Goal: Task Accomplishment & Management: Manage account settings

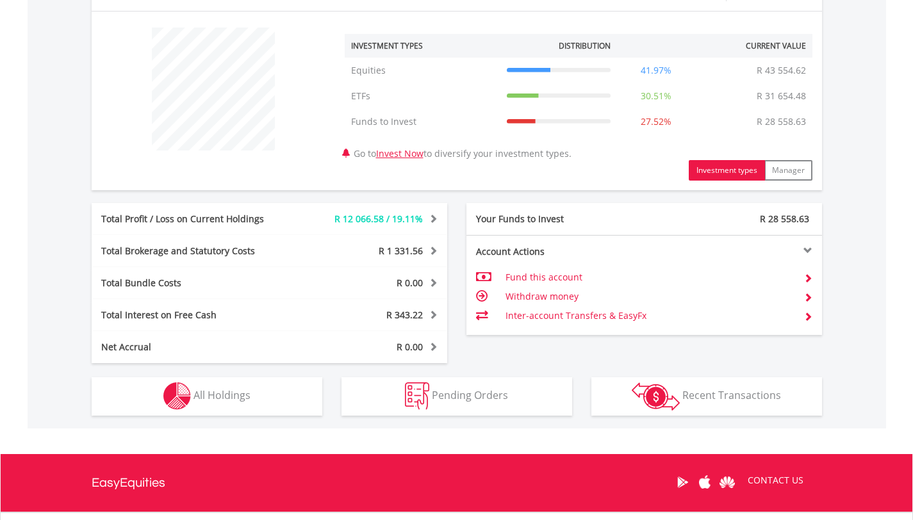
scroll to position [499, 0]
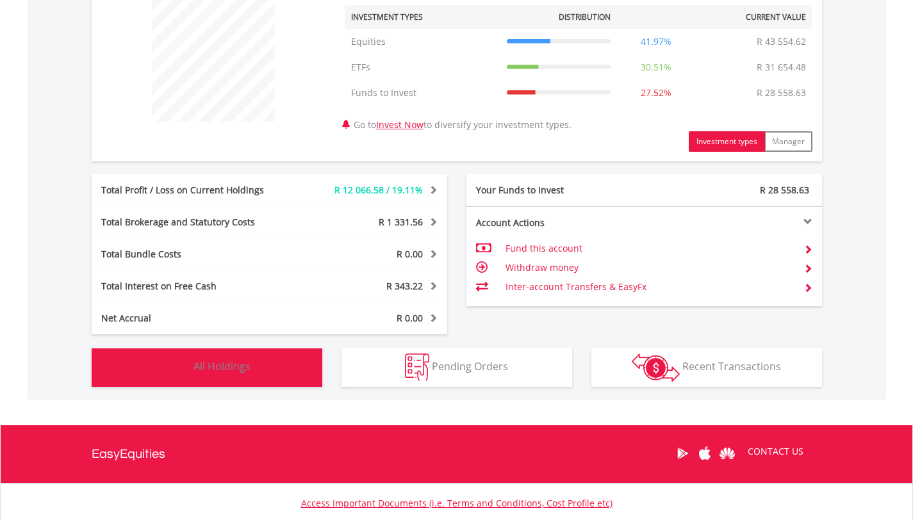
click at [260, 366] on button "Holdings All Holdings" at bounding box center [207, 368] width 231 height 38
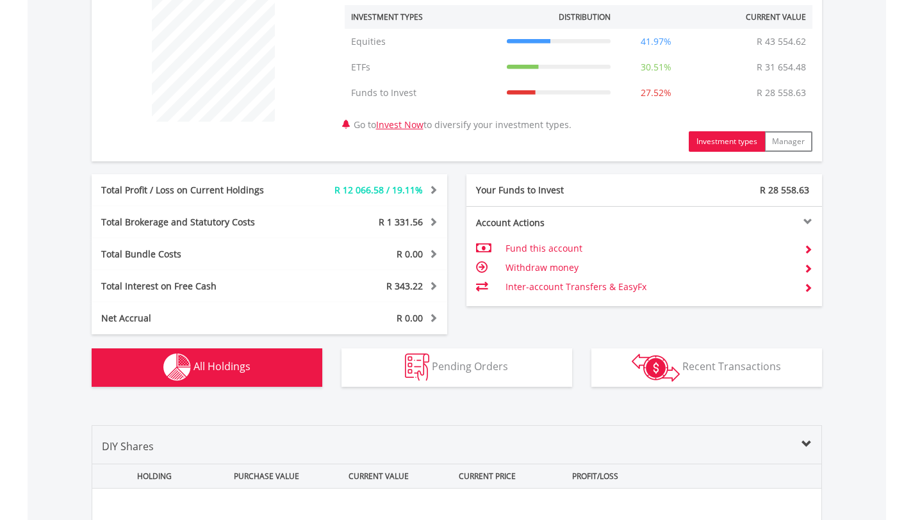
scroll to position [925, 0]
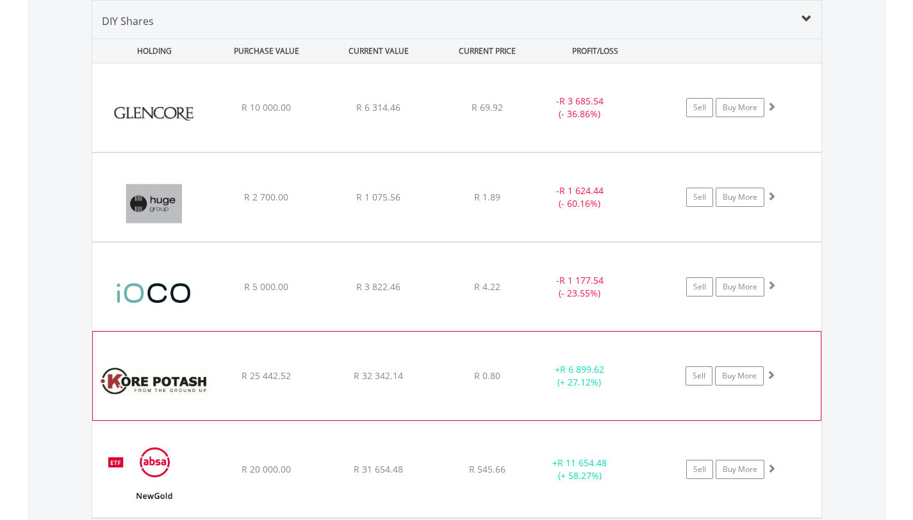
click at [772, 374] on span at bounding box center [770, 374] width 9 height 9
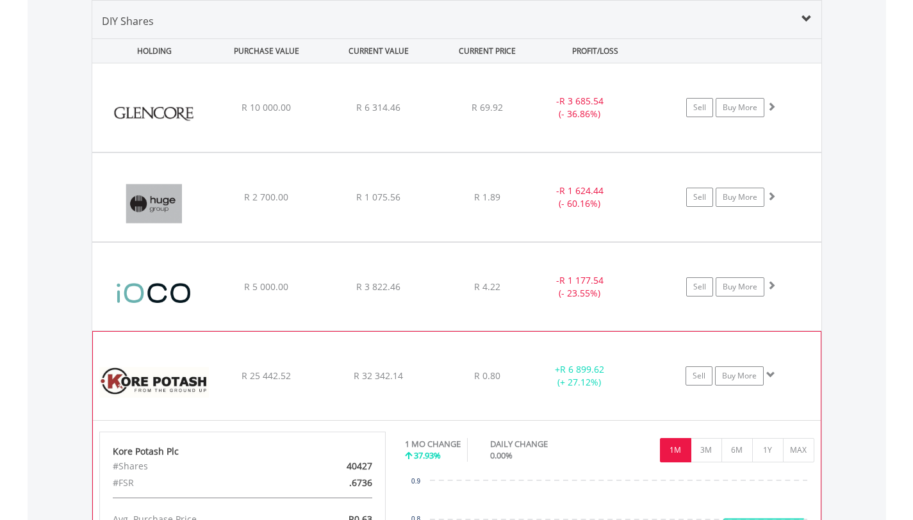
click at [772, 376] on span at bounding box center [770, 374] width 9 height 9
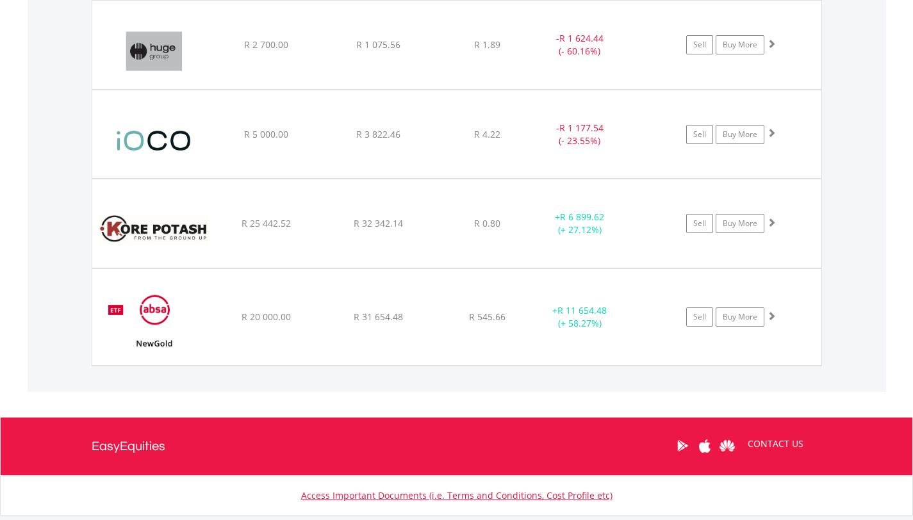
scroll to position [1075, 0]
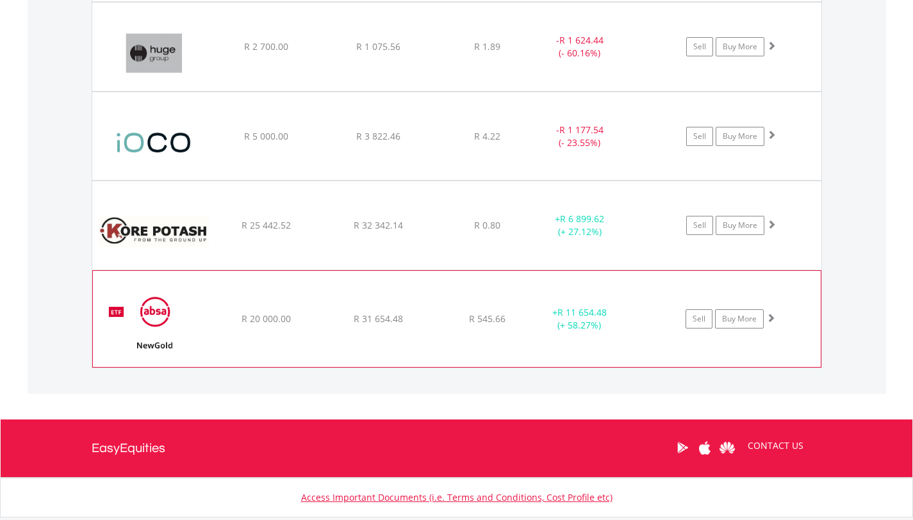
click at [772, 317] on span at bounding box center [770, 317] width 9 height 9
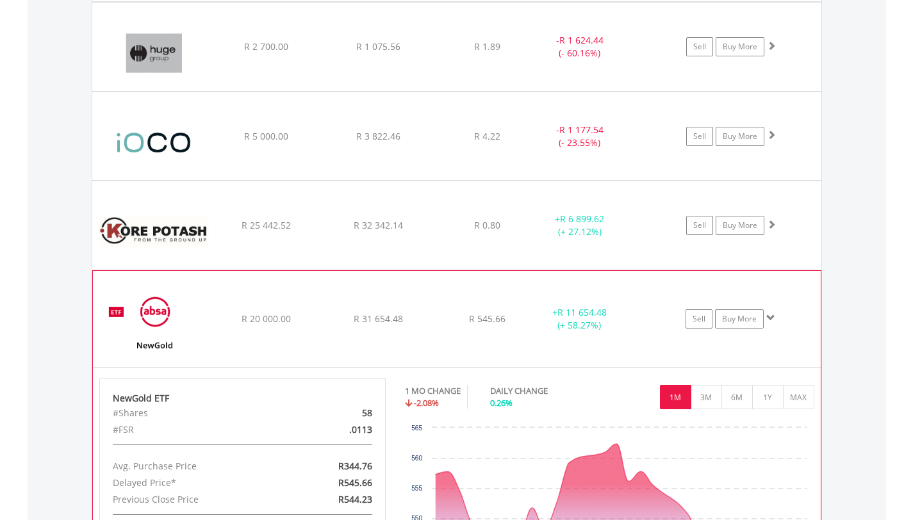
click at [772, 317] on span at bounding box center [770, 317] width 9 height 9
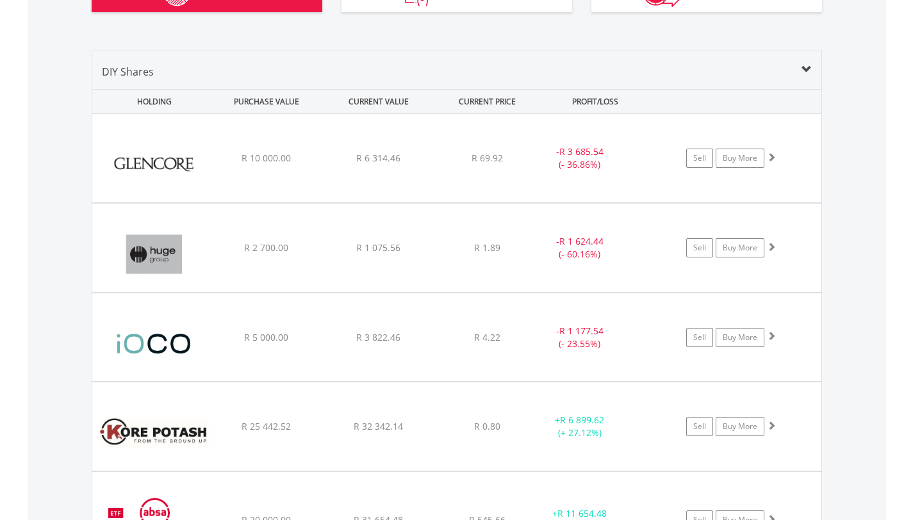
scroll to position [872, 0]
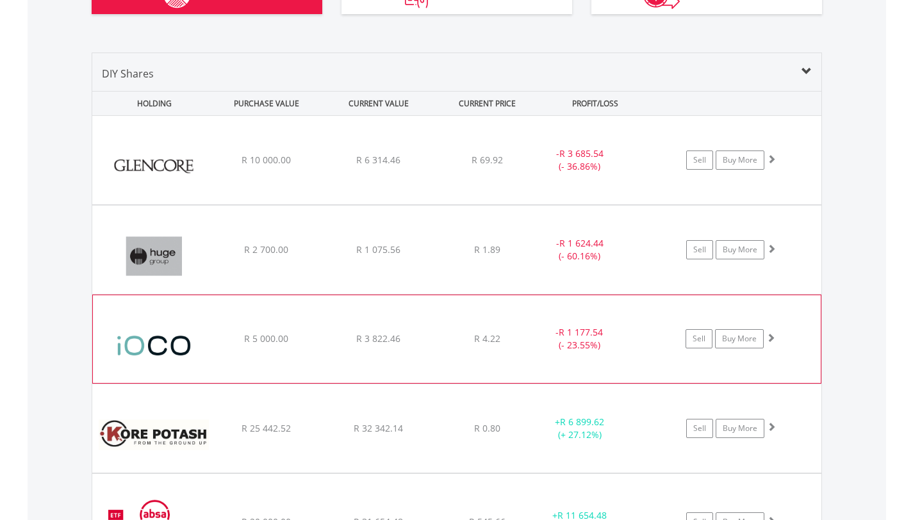
click at [772, 335] on span at bounding box center [770, 337] width 9 height 9
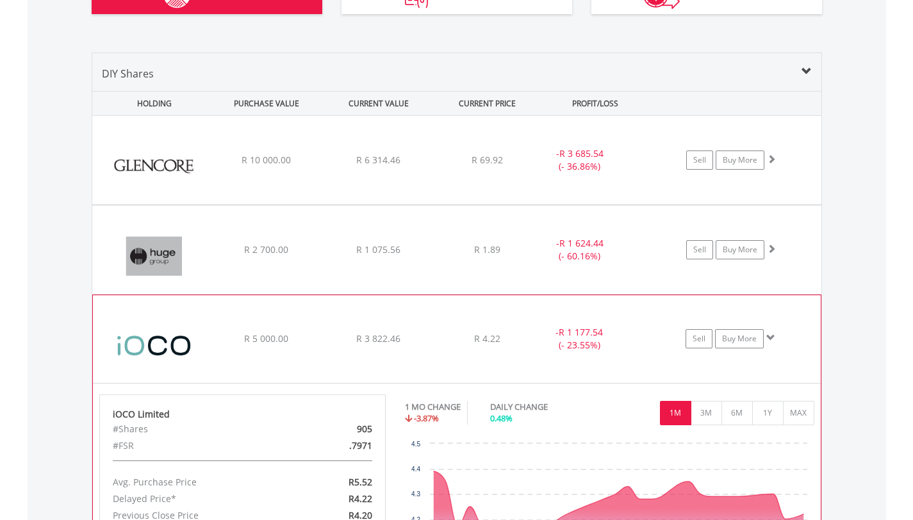
click at [772, 336] on span at bounding box center [770, 337] width 9 height 9
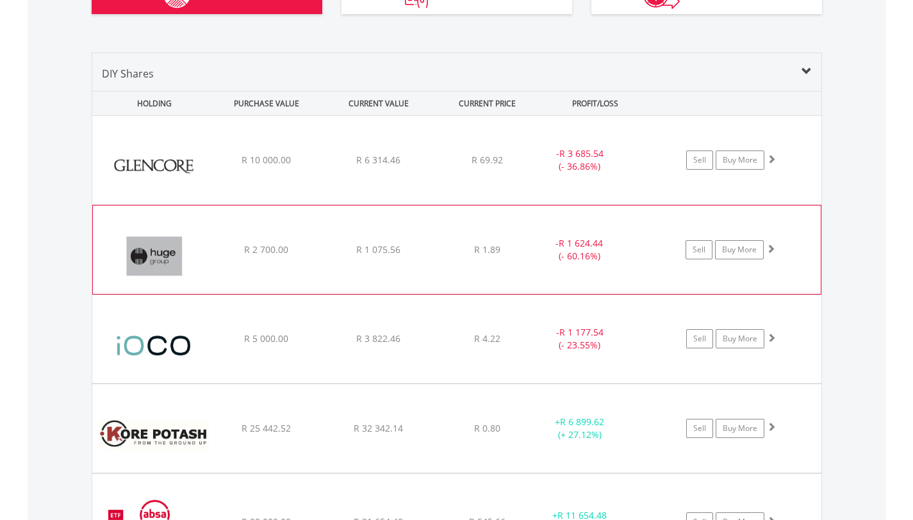
click at [770, 249] on span at bounding box center [770, 248] width 9 height 9
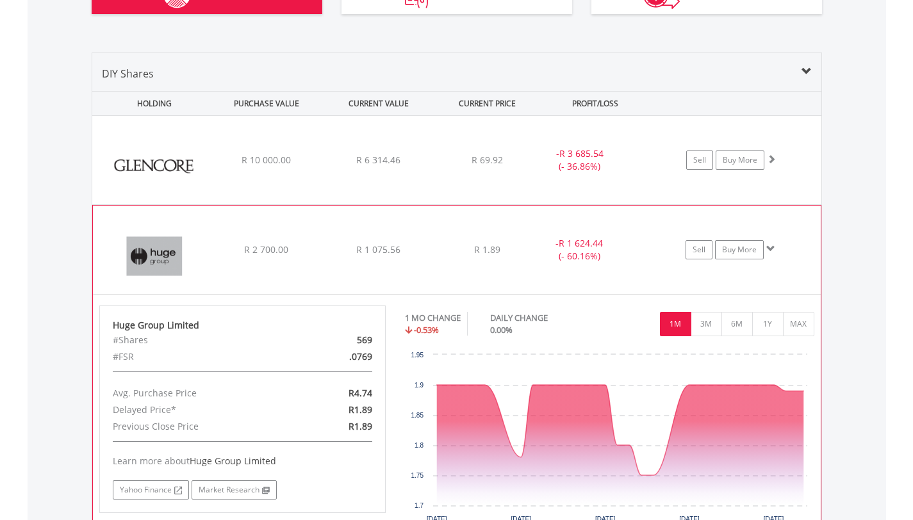
click at [770, 250] on span at bounding box center [770, 248] width 9 height 9
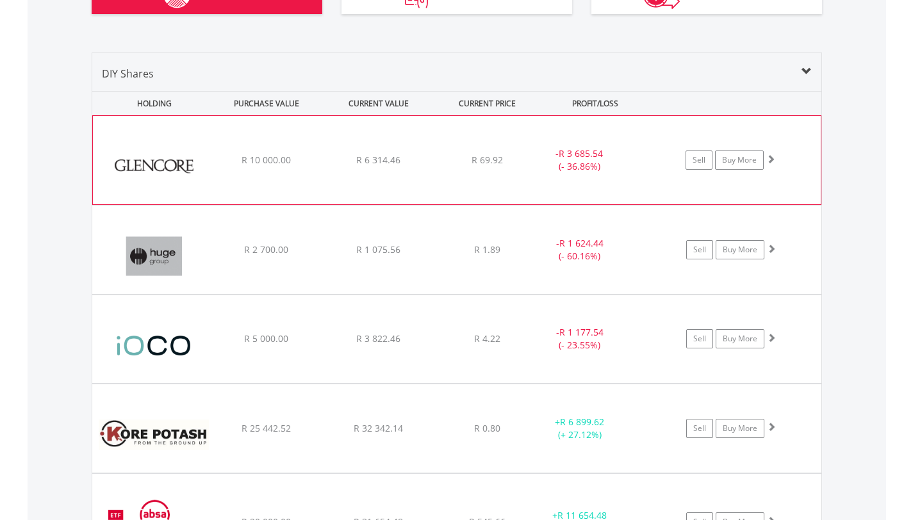
click at [773, 160] on span at bounding box center [770, 158] width 9 height 9
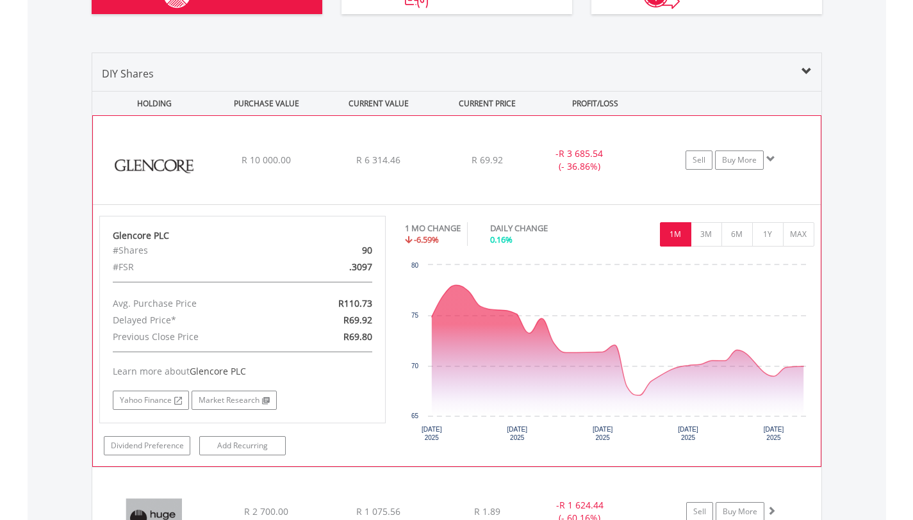
click at [772, 160] on span at bounding box center [770, 158] width 9 height 9
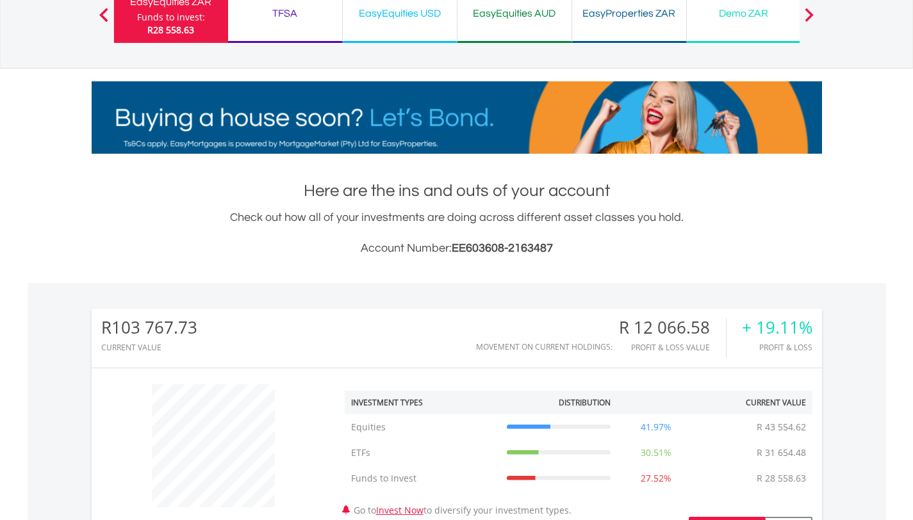
scroll to position [0, 0]
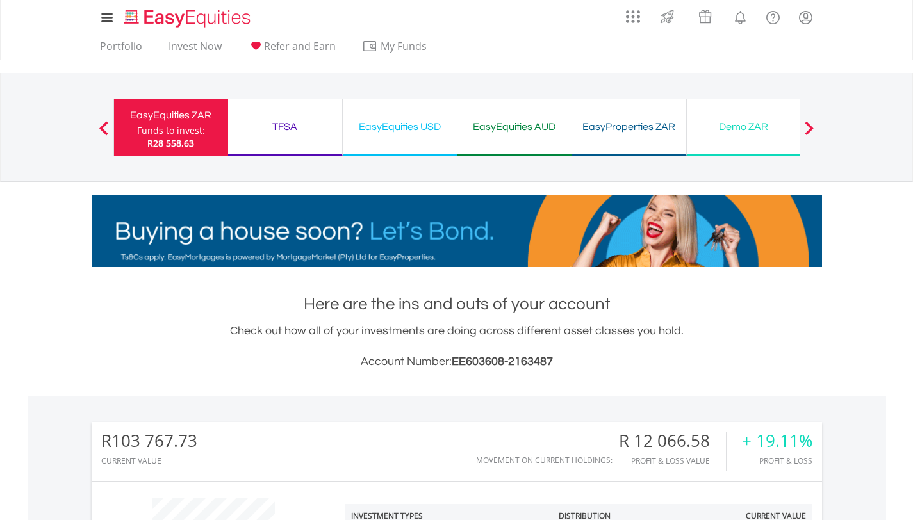
click at [388, 128] on div "EasyEquities USD" at bounding box center [400, 127] width 99 height 18
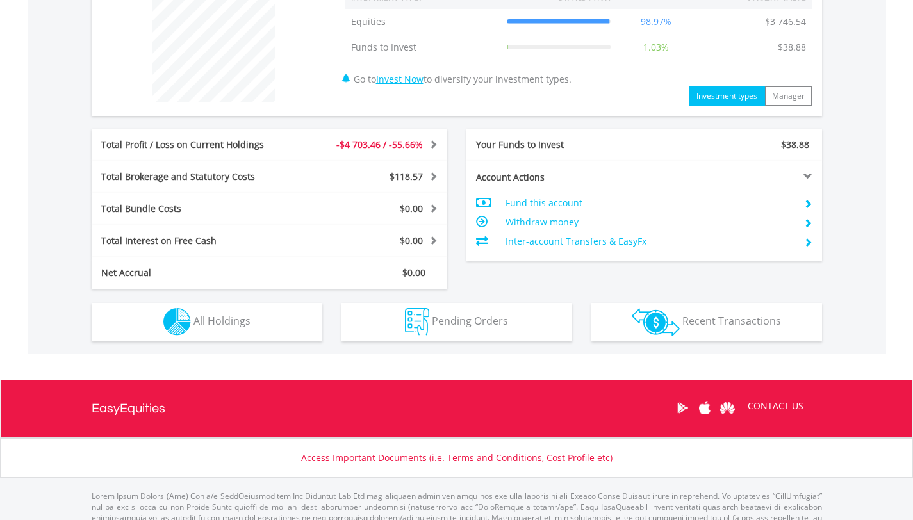
scroll to position [520, 0]
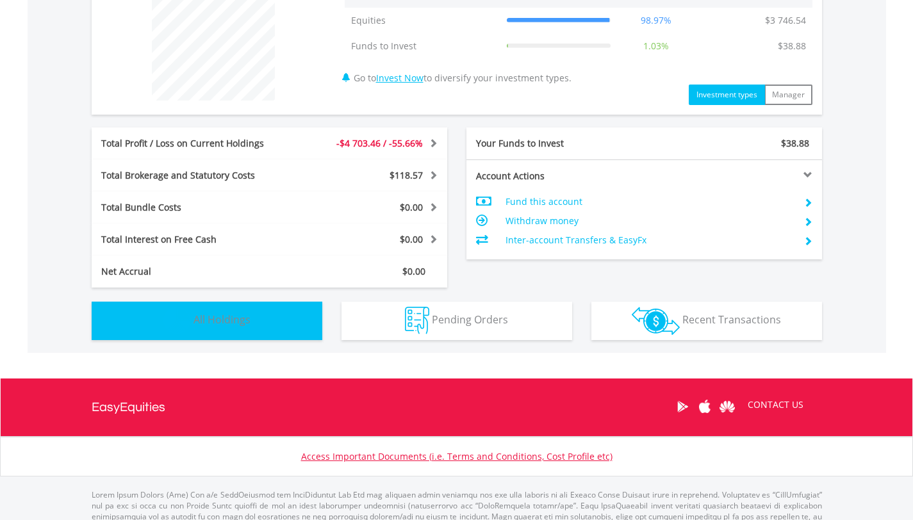
click at [275, 320] on button "Holdings All Holdings" at bounding box center [207, 321] width 231 height 38
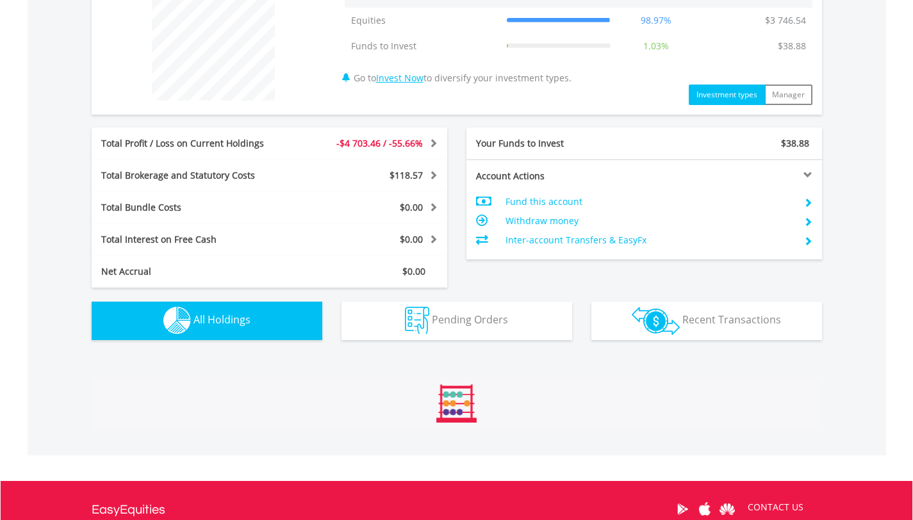
scroll to position [899, 0]
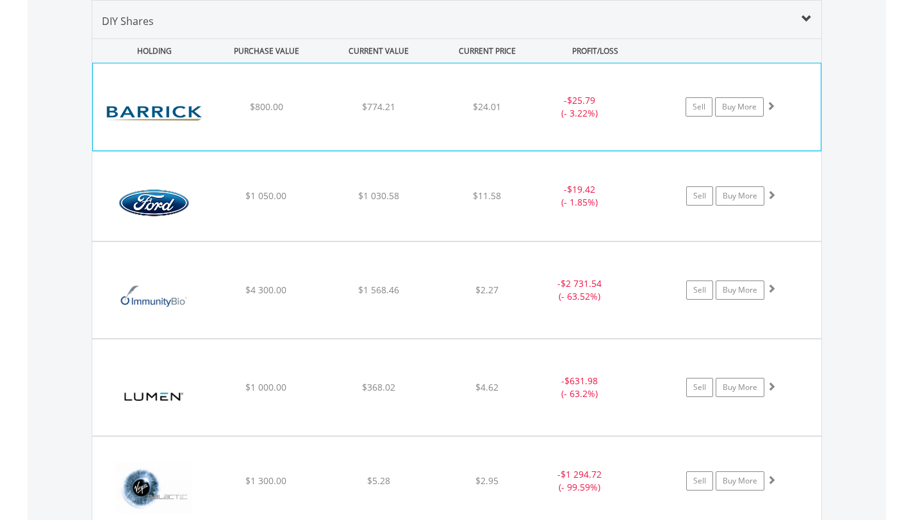
click at [773, 107] on span at bounding box center [770, 105] width 9 height 9
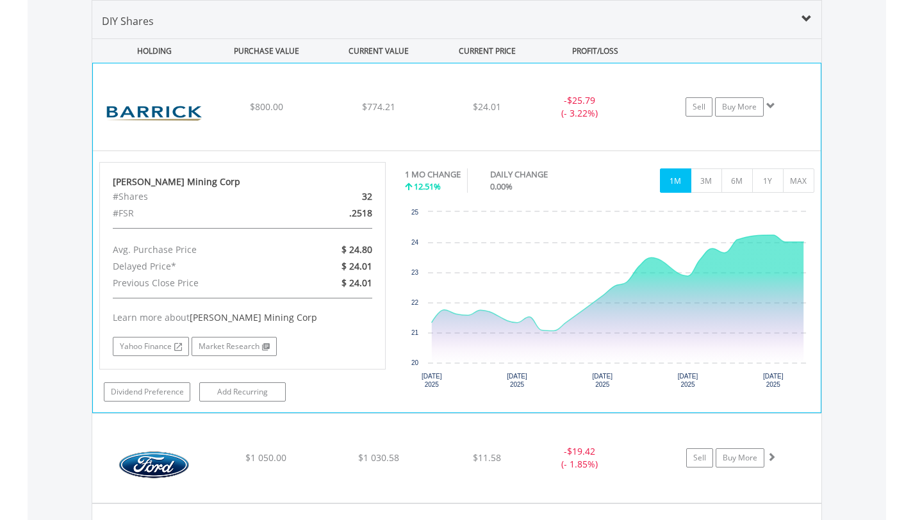
click at [770, 101] on span at bounding box center [770, 105] width 9 height 9
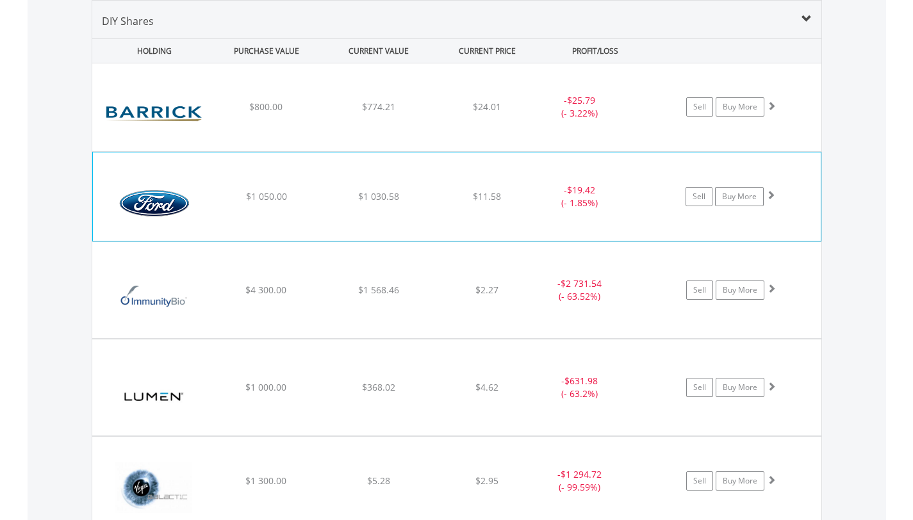
click at [772, 195] on span at bounding box center [770, 194] width 9 height 9
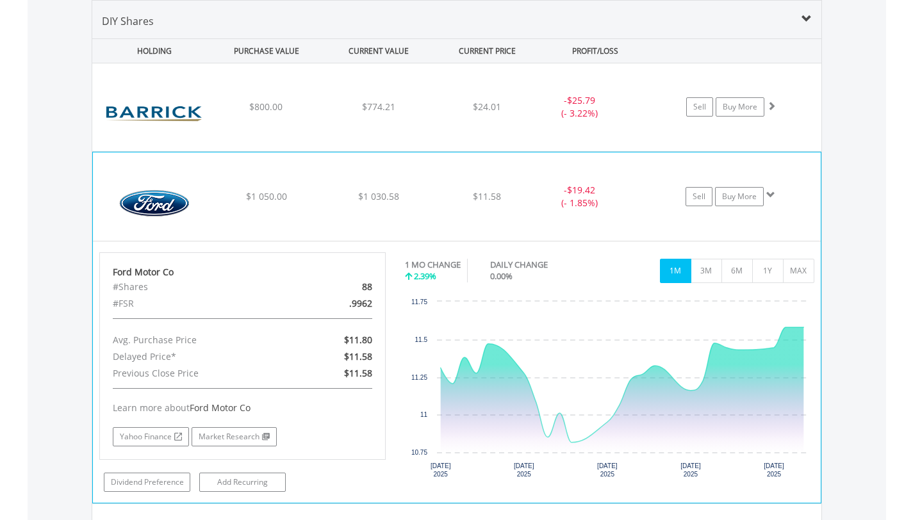
click at [772, 195] on span at bounding box center [770, 194] width 9 height 9
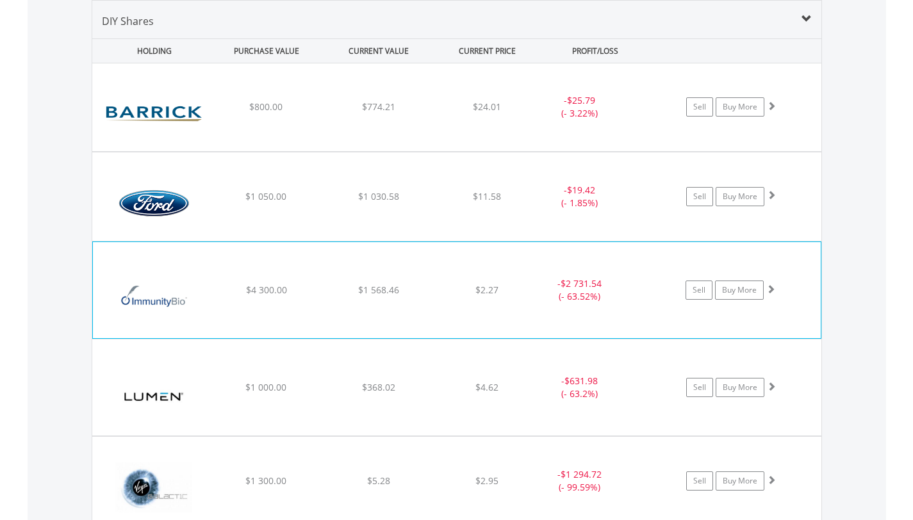
click at [774, 289] on span at bounding box center [770, 289] width 9 height 9
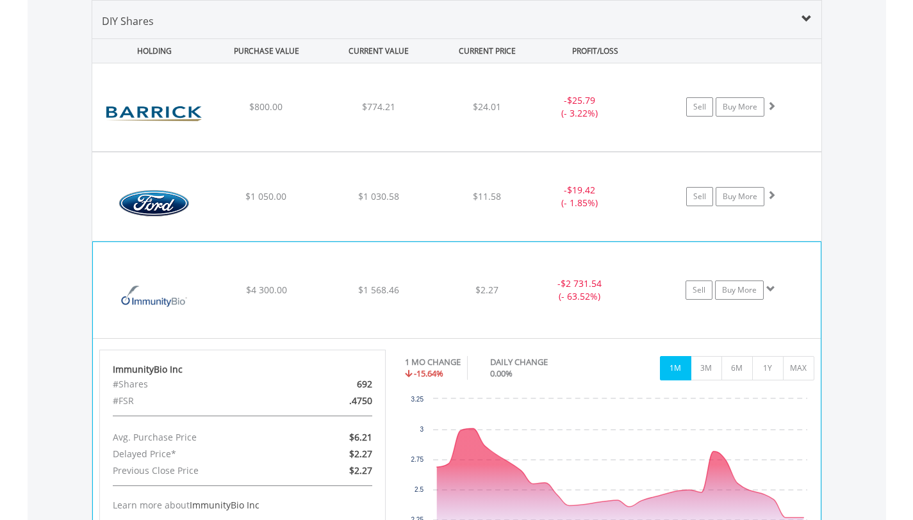
click at [774, 290] on span at bounding box center [770, 289] width 9 height 9
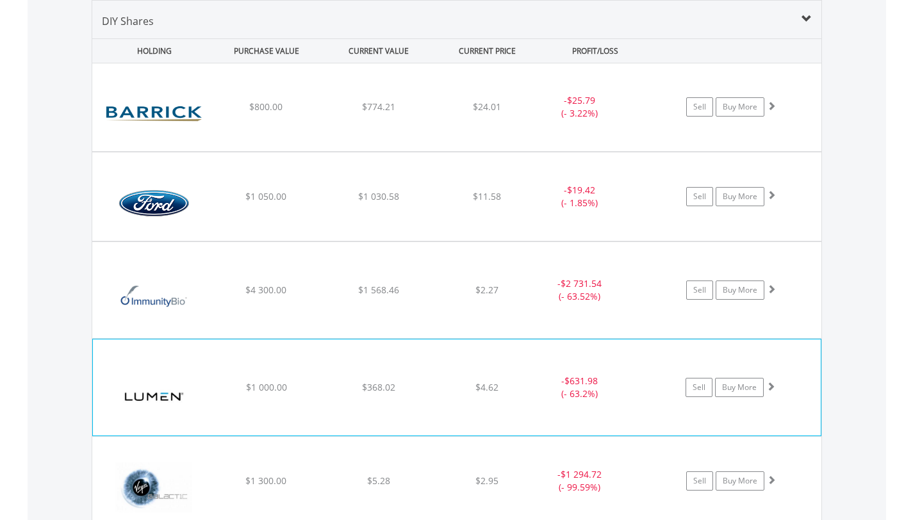
click at [772, 386] on span at bounding box center [770, 386] width 9 height 9
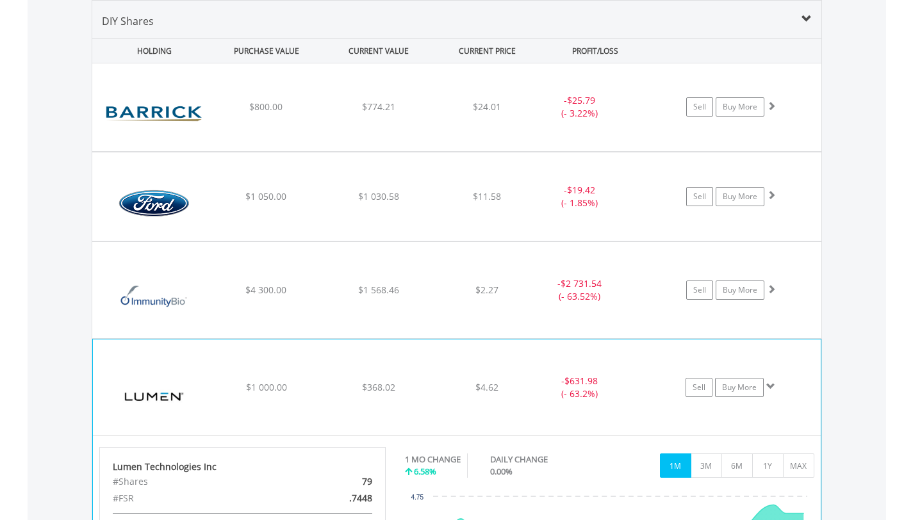
click at [772, 386] on span at bounding box center [770, 386] width 9 height 9
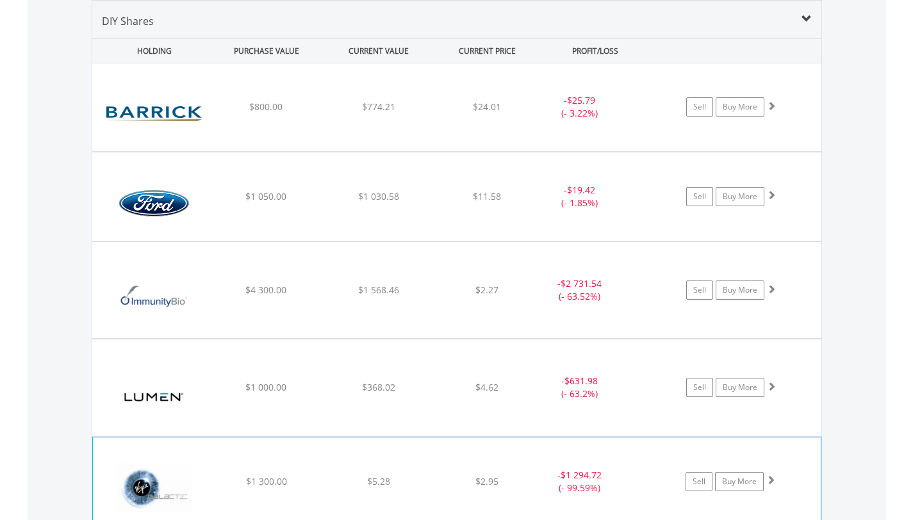
click at [772, 481] on span at bounding box center [770, 480] width 9 height 9
click at [770, 478] on span at bounding box center [770, 480] width 9 height 9
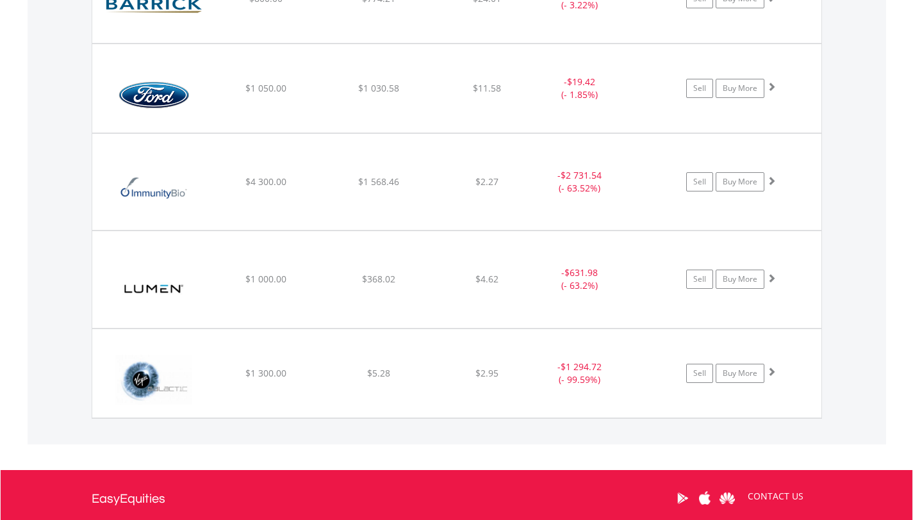
scroll to position [974, 0]
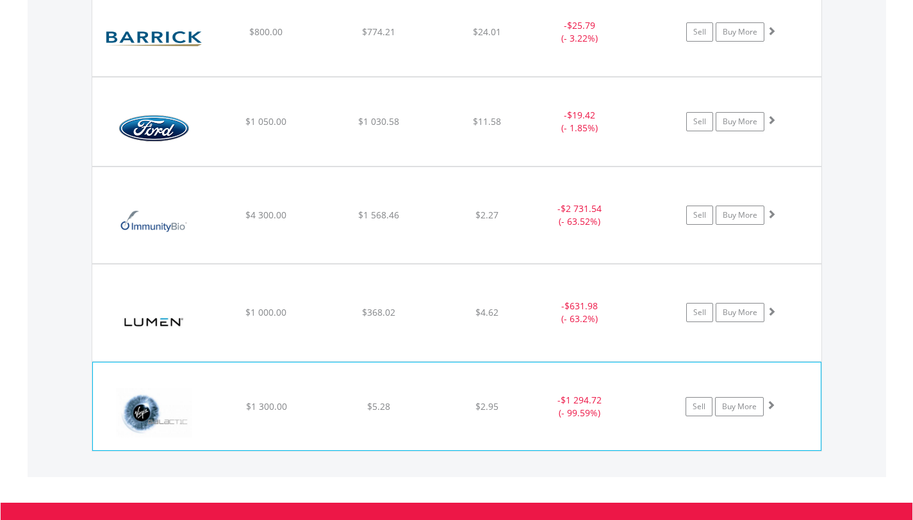
click at [771, 404] on span at bounding box center [770, 405] width 9 height 9
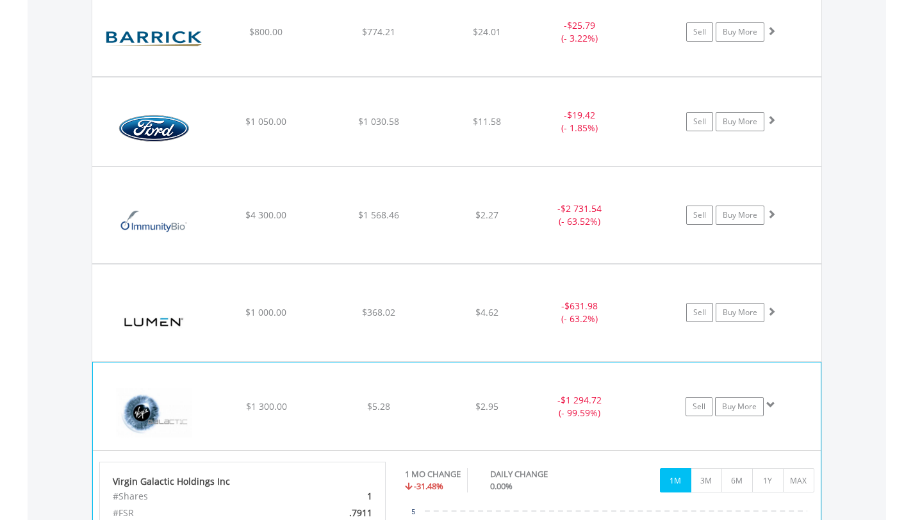
click at [785, 42] on div "Sell Buy More" at bounding box center [738, 31] width 168 height 19
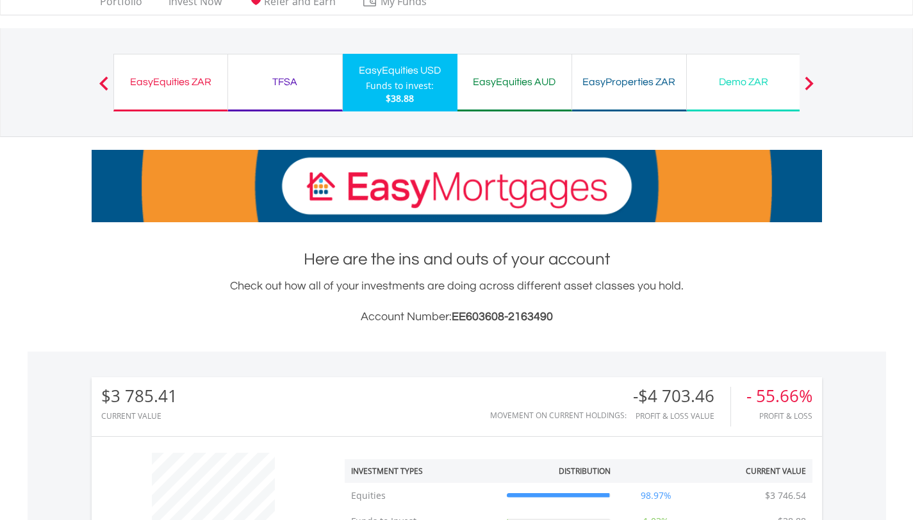
scroll to position [35, 0]
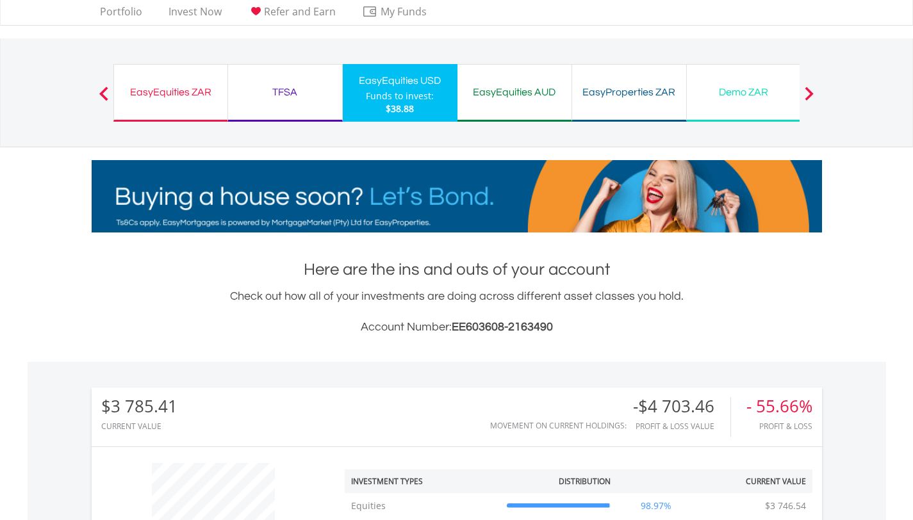
click at [158, 85] on div "EasyEquities ZAR" at bounding box center [171, 92] width 98 height 18
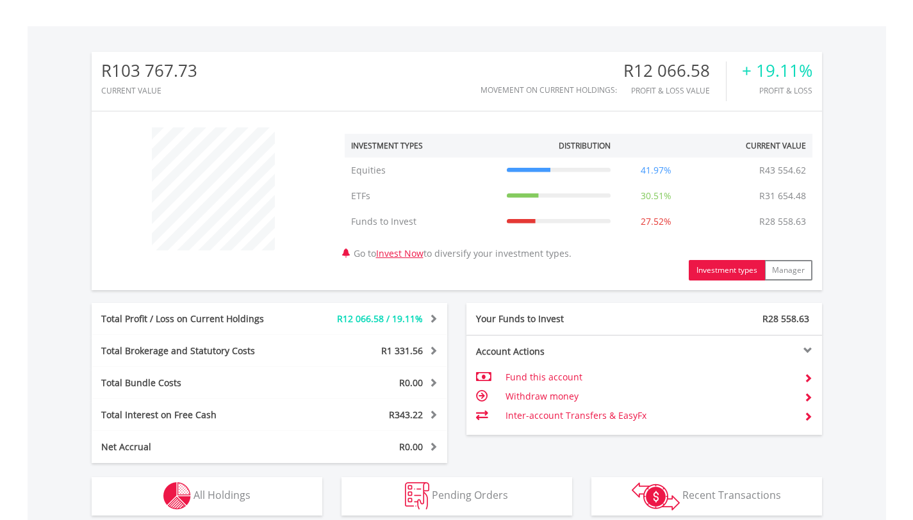
scroll to position [366, 0]
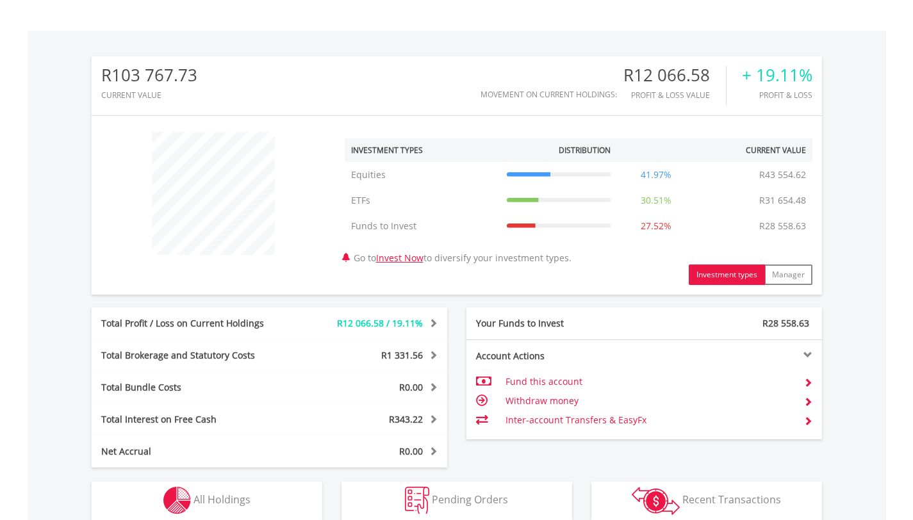
click at [809, 401] on span at bounding box center [808, 401] width 9 height 9
click at [811, 401] on span at bounding box center [808, 401] width 9 height 9
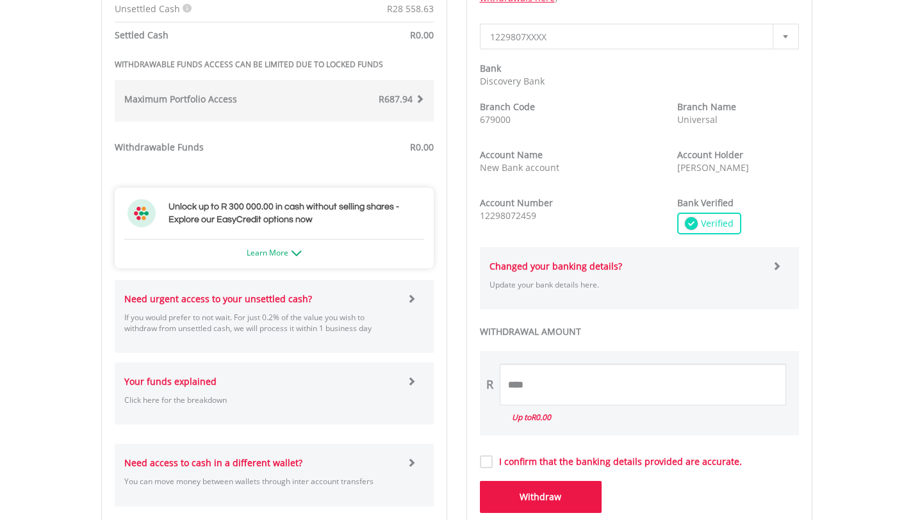
scroll to position [510, 0]
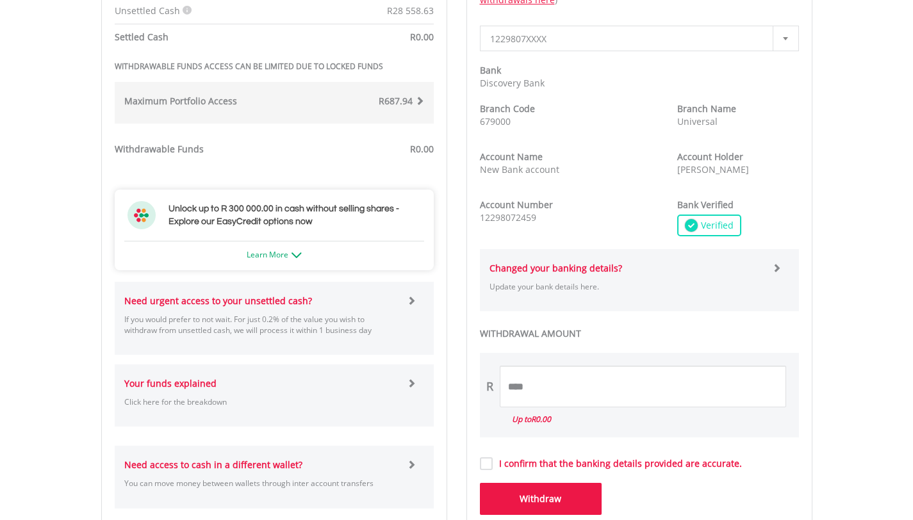
click at [412, 301] on span at bounding box center [411, 300] width 9 height 9
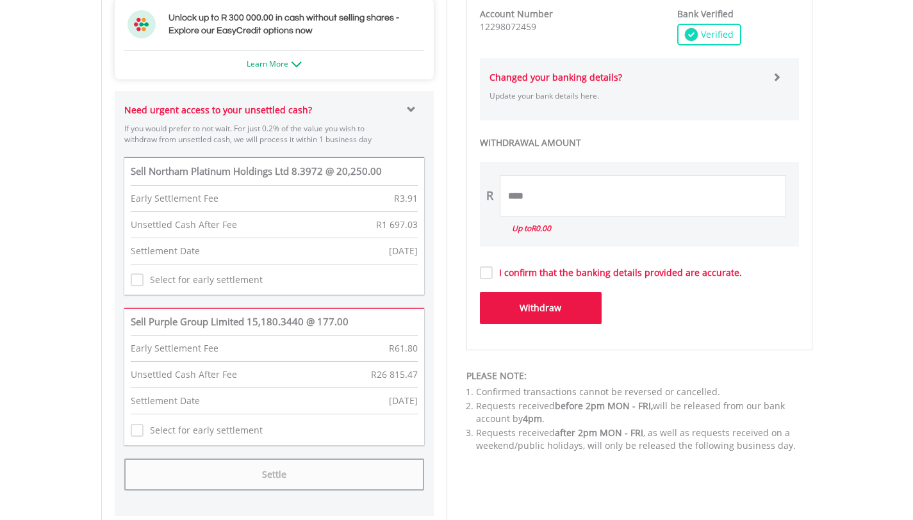
scroll to position [697, 0]
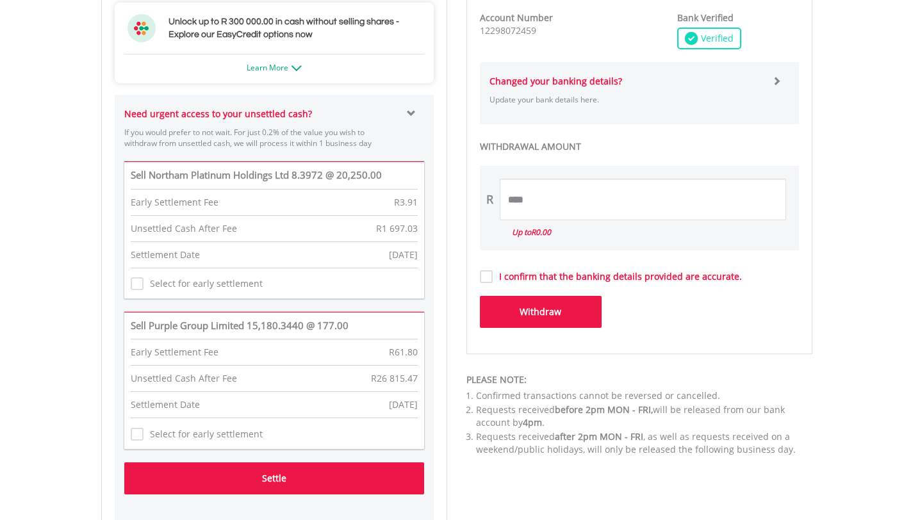
click at [230, 477] on button "Settle" at bounding box center [274, 479] width 300 height 32
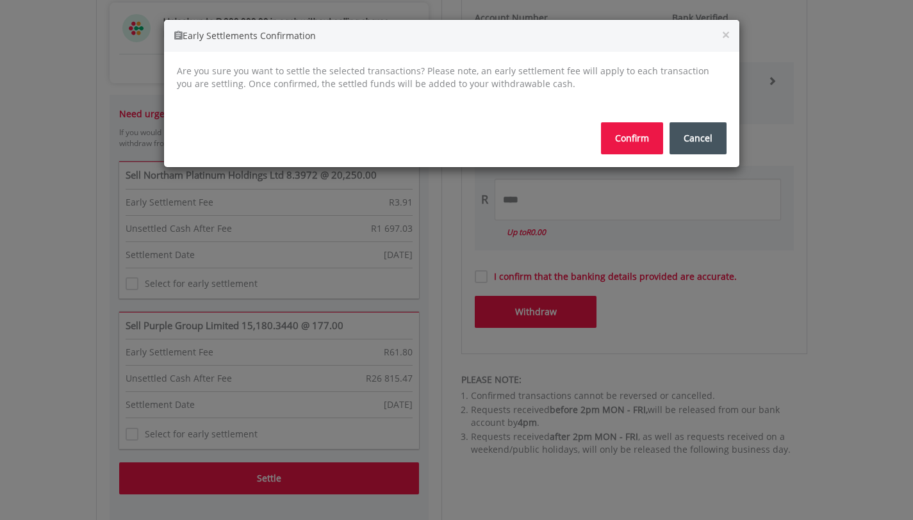
click at [628, 138] on button "Confirm" at bounding box center [632, 138] width 62 height 32
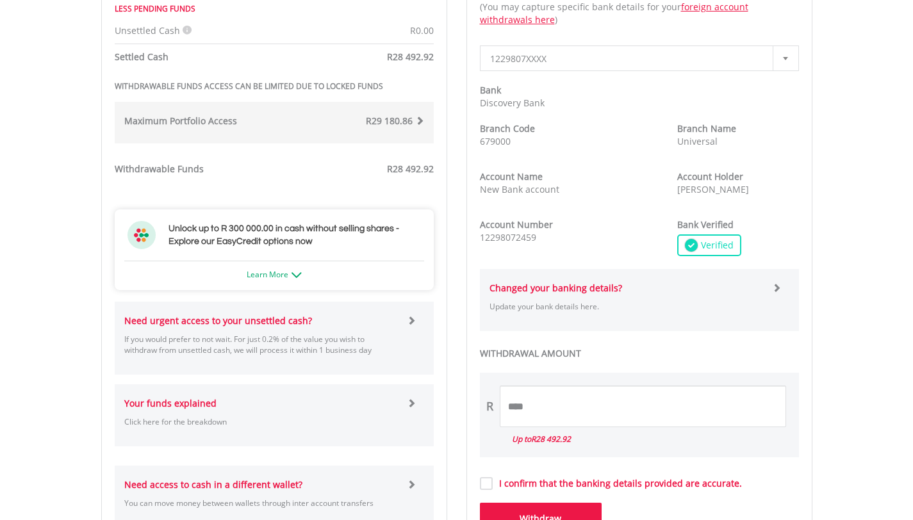
scroll to position [585, 0]
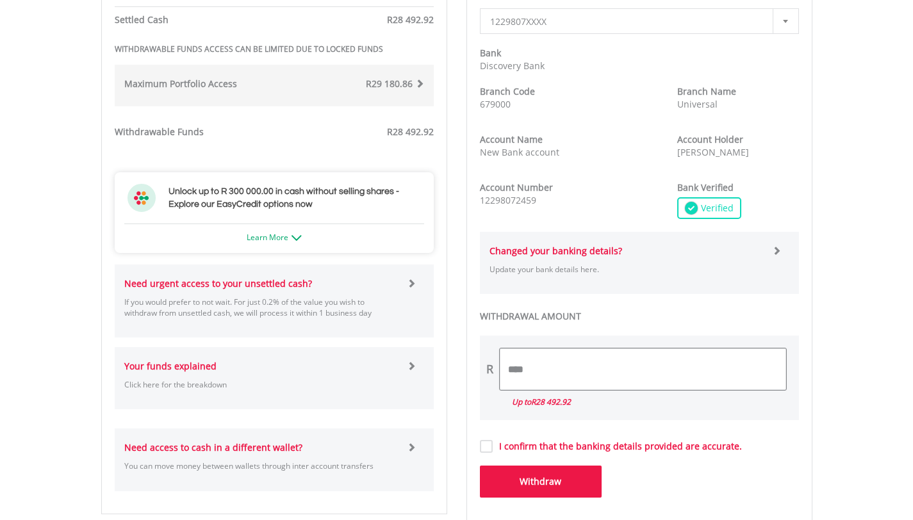
click at [537, 369] on input "****" at bounding box center [643, 370] width 286 height 42
type input "*"
type input "*********"
click at [536, 481] on button "Withdraw" at bounding box center [541, 482] width 122 height 32
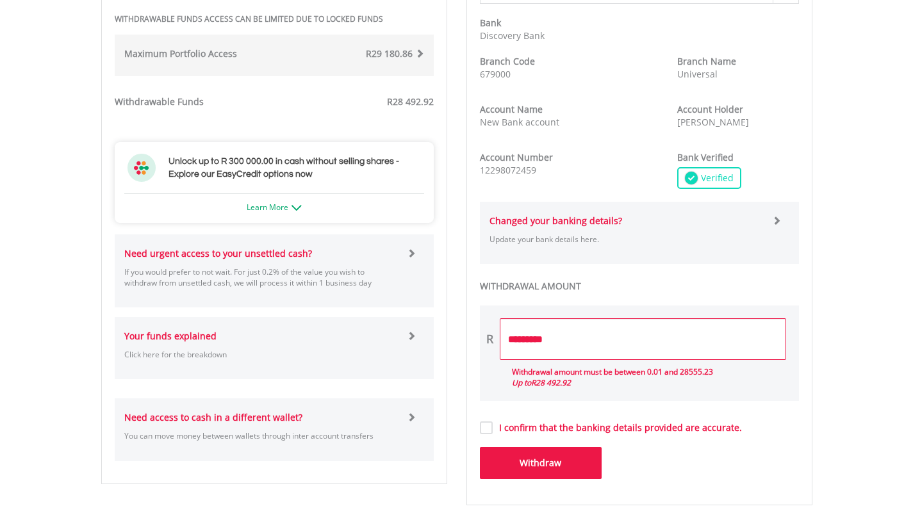
scroll to position [559, 0]
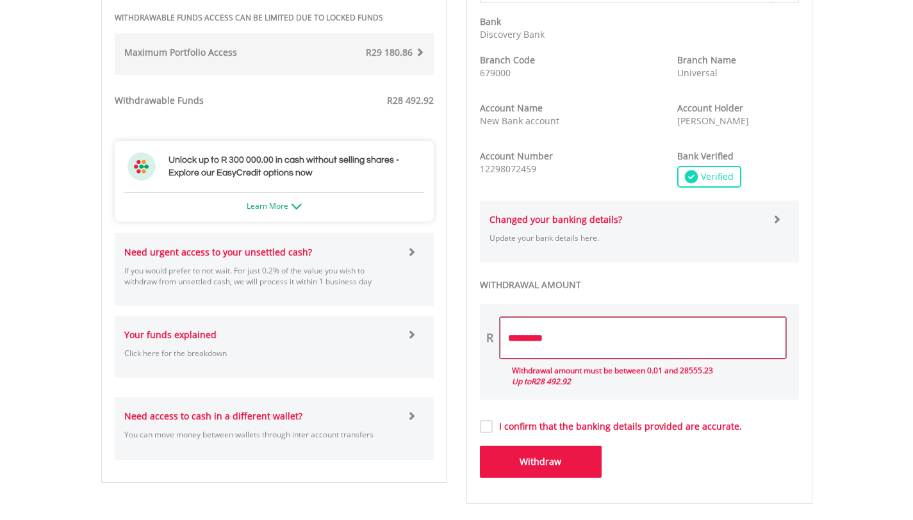
click at [558, 338] on input "*********" at bounding box center [643, 338] width 286 height 42
type input "*"
type input "********"
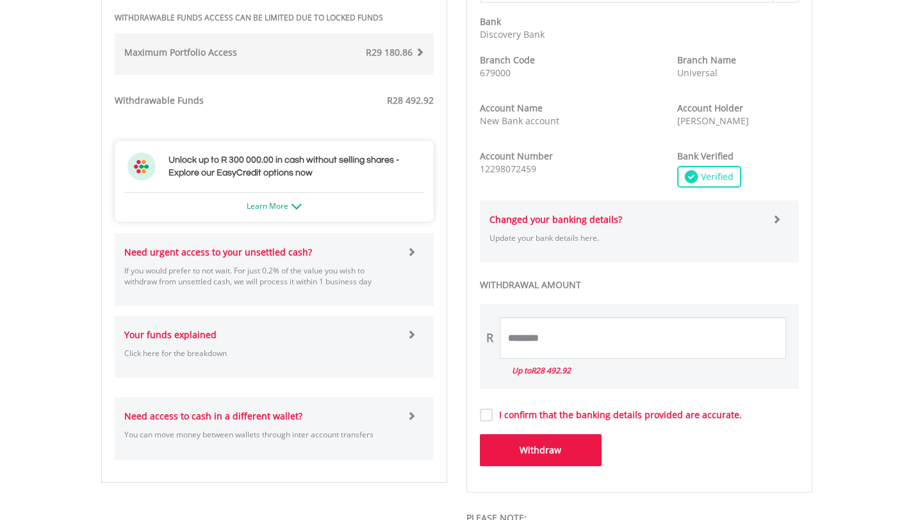
click at [551, 457] on button "Withdraw" at bounding box center [541, 450] width 122 height 32
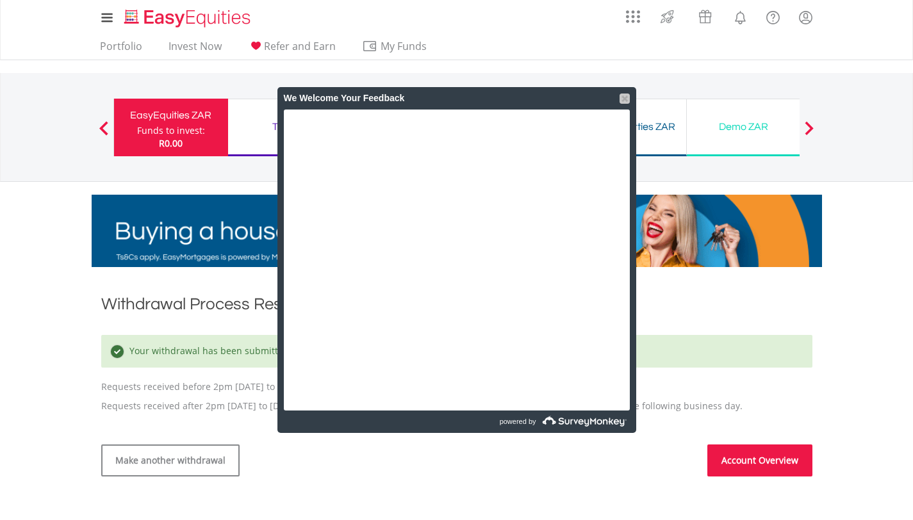
click at [625, 98] on div at bounding box center [625, 99] width 10 height 10
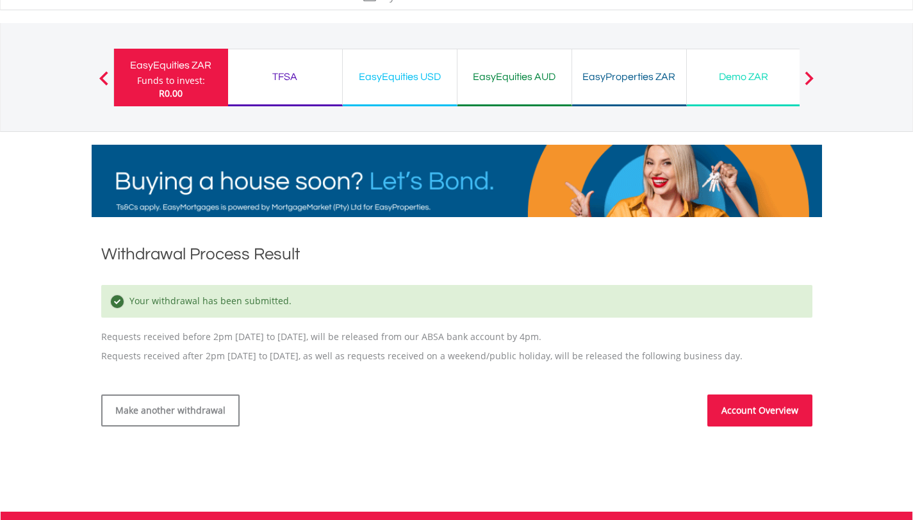
scroll to position [49, 0]
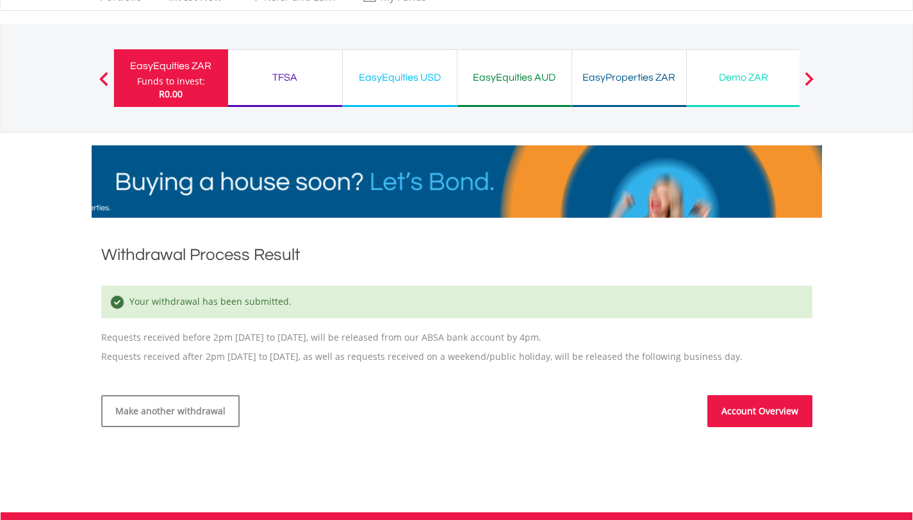
click at [155, 72] on div "EasyEquities ZAR" at bounding box center [171, 66] width 99 height 18
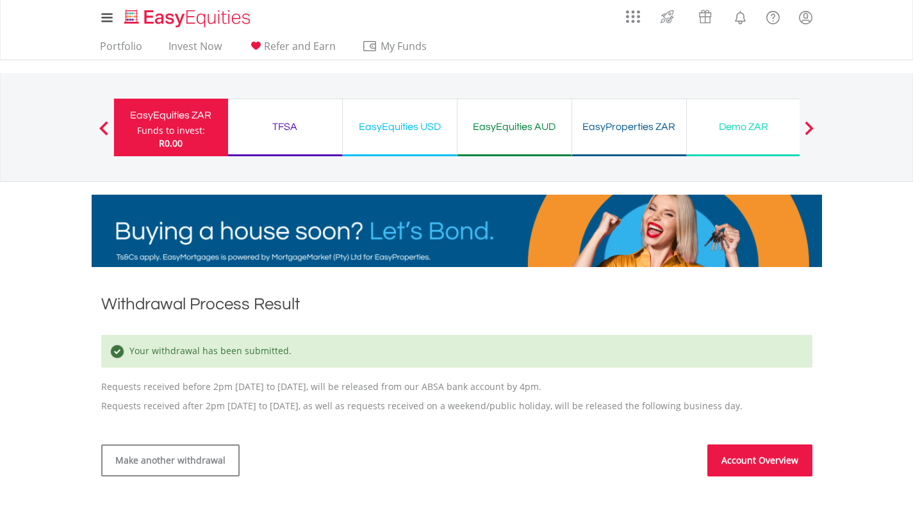
click at [172, 124] on div "Funds to invest:" at bounding box center [171, 130] width 68 height 13
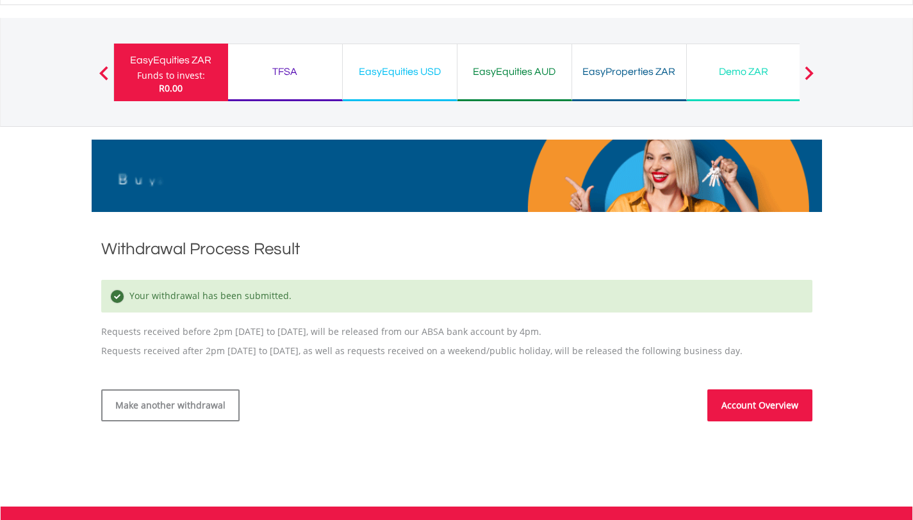
scroll to position [56, 0]
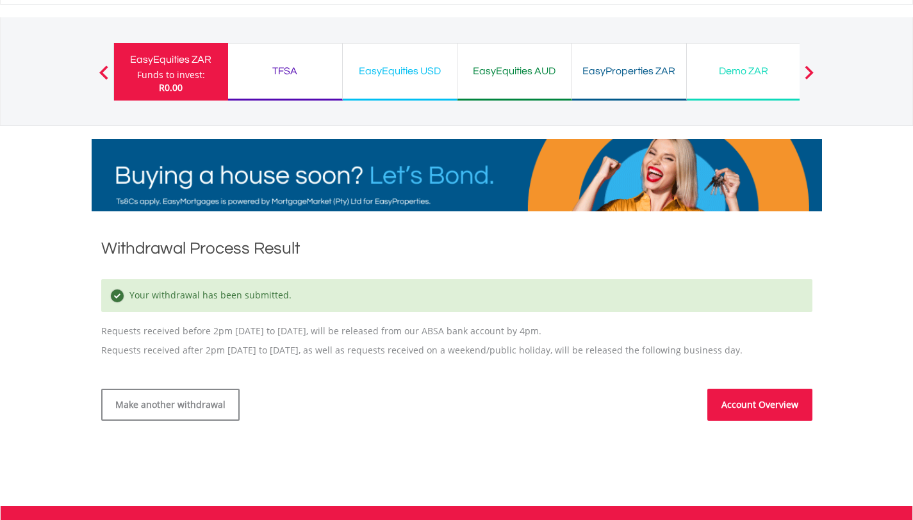
click at [766, 401] on link "Account Overview" at bounding box center [759, 405] width 105 height 32
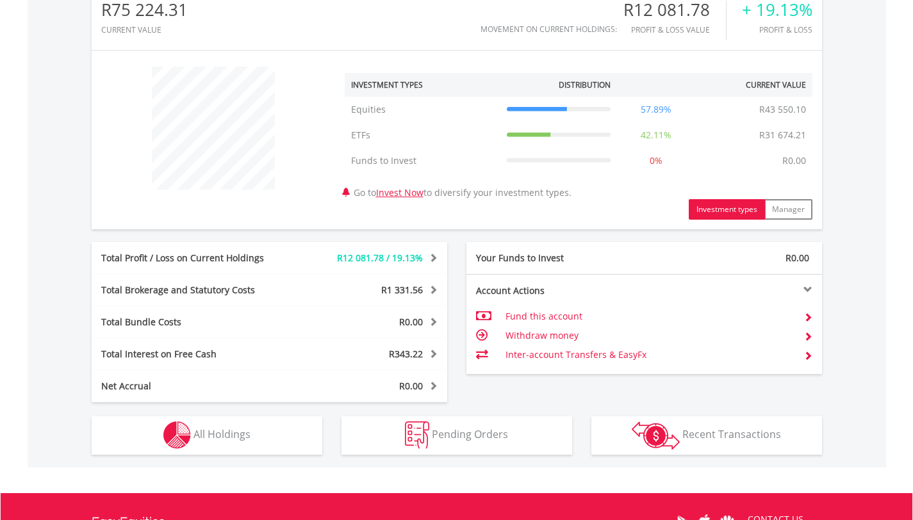
scroll to position [434, 0]
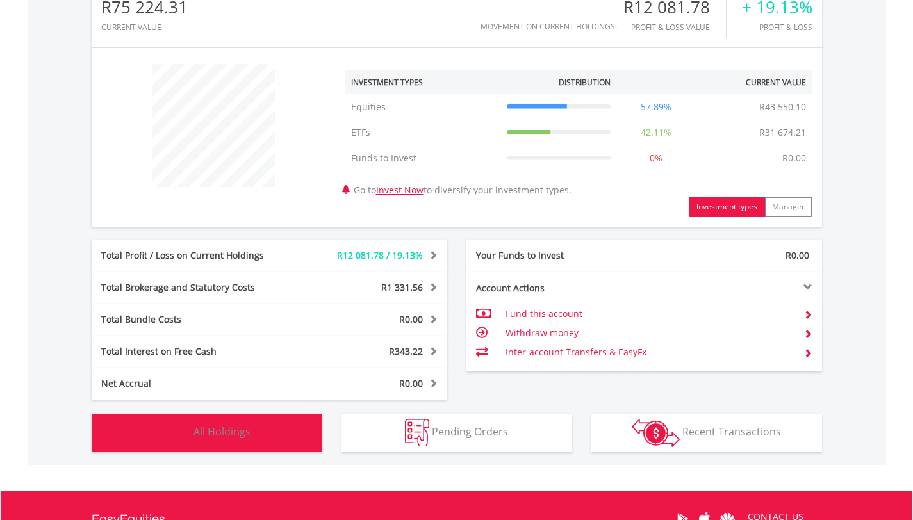
click at [267, 433] on button "Holdings All Holdings" at bounding box center [207, 433] width 231 height 38
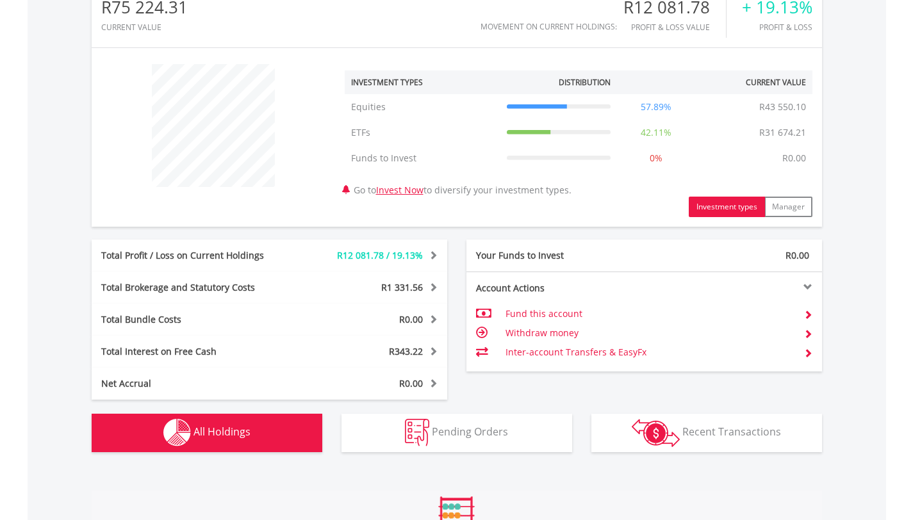
scroll to position [925, 0]
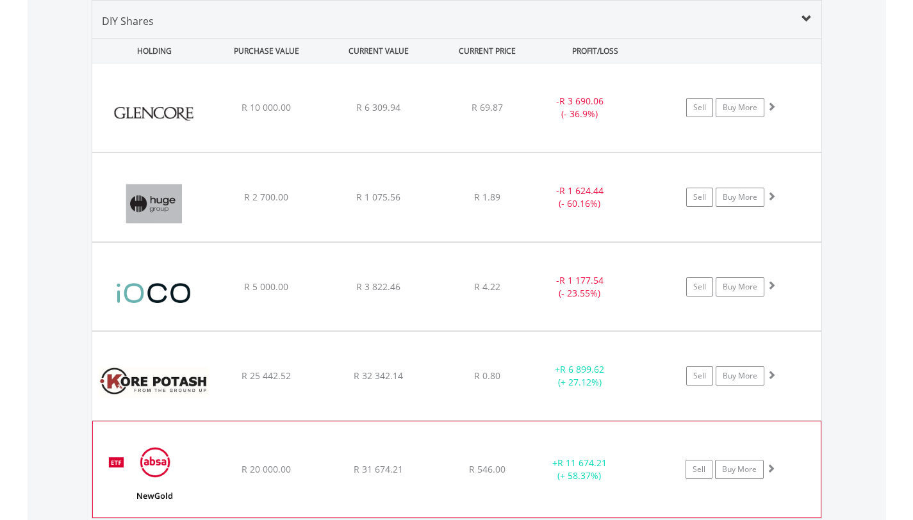
click at [773, 468] on span at bounding box center [770, 468] width 9 height 9
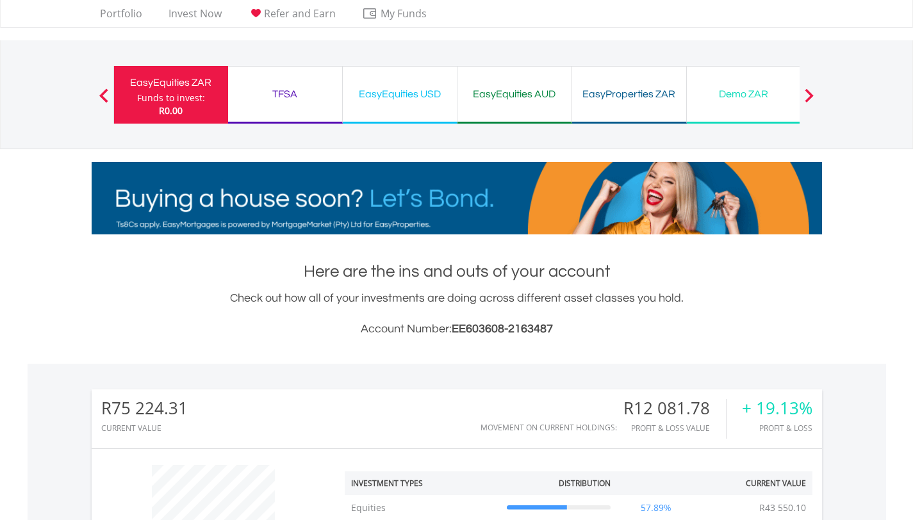
scroll to position [0, 0]
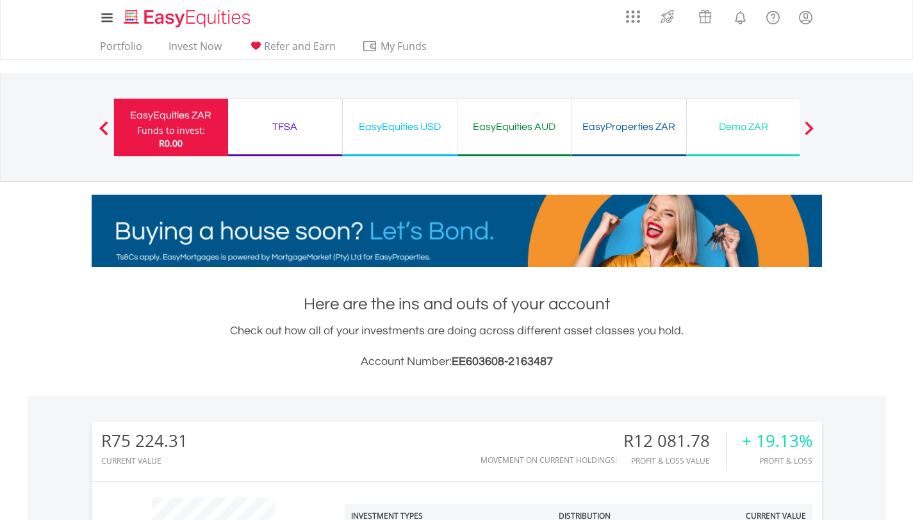
click at [402, 129] on div "EasyEquities USD" at bounding box center [400, 127] width 99 height 18
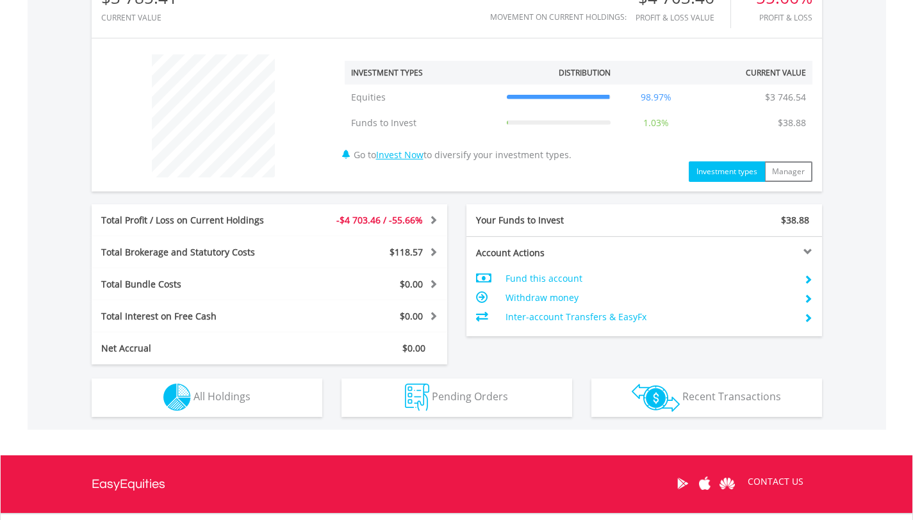
scroll to position [440, 0]
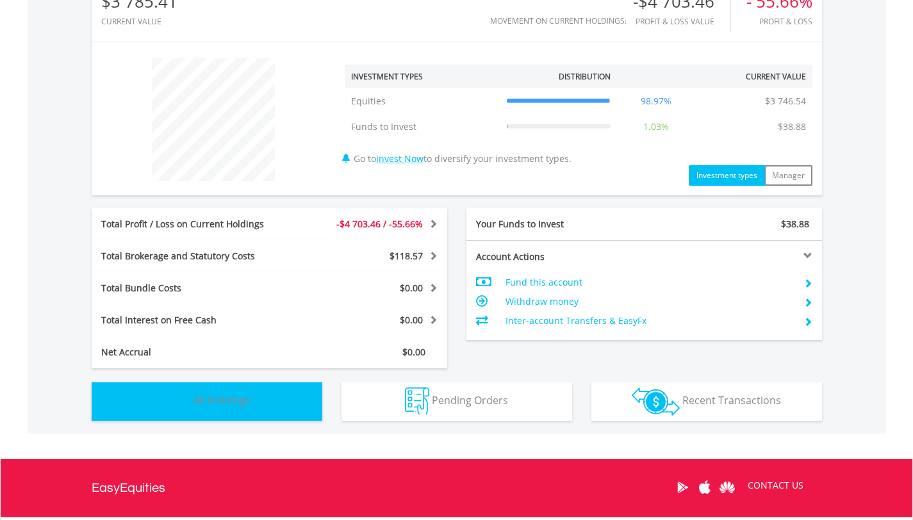
click at [250, 402] on button "Holdings All Holdings" at bounding box center [207, 402] width 231 height 38
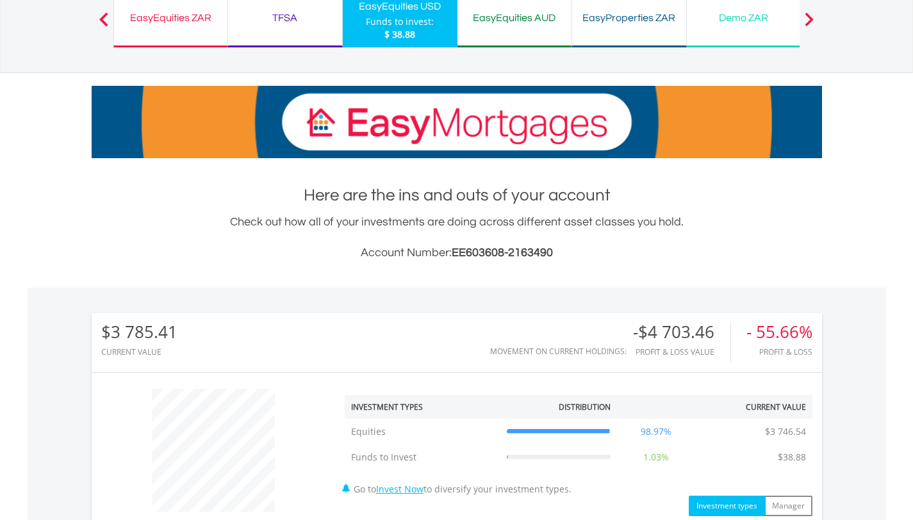
scroll to position [0, 0]
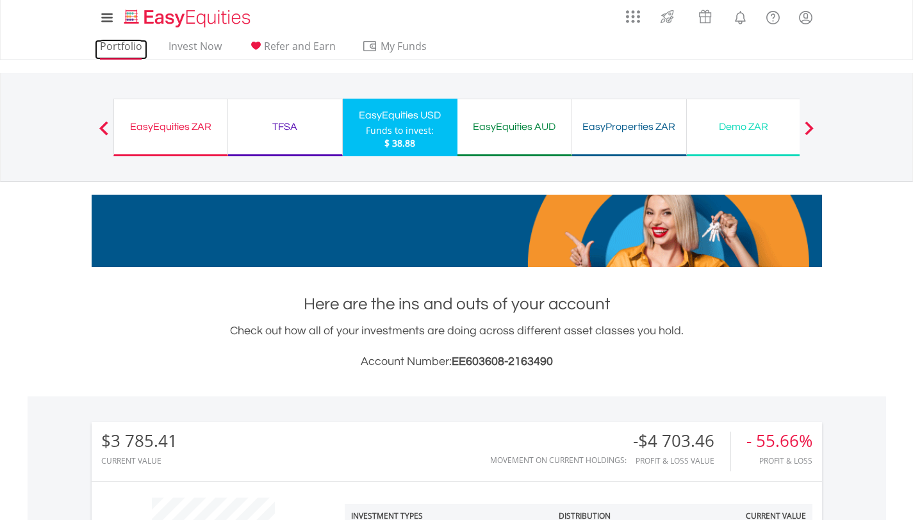
click at [119, 45] on link "Portfolio" at bounding box center [121, 50] width 53 height 20
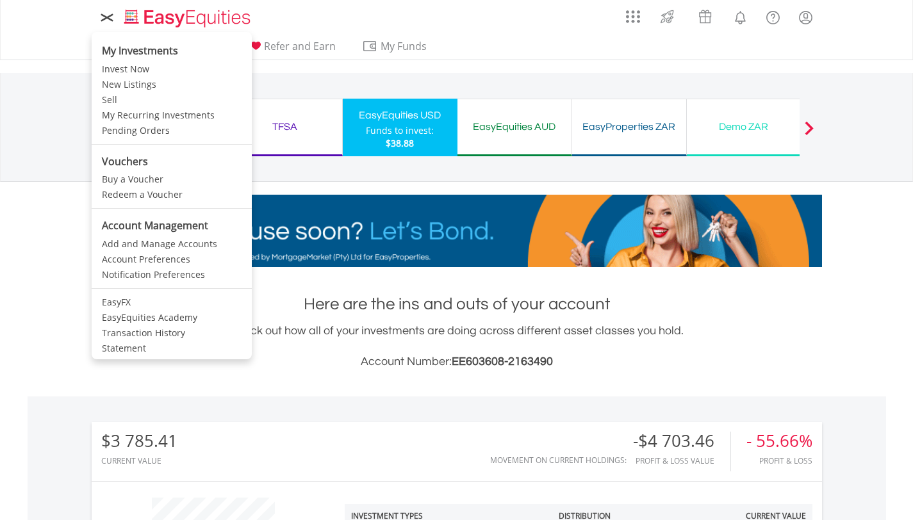
scroll to position [123, 244]
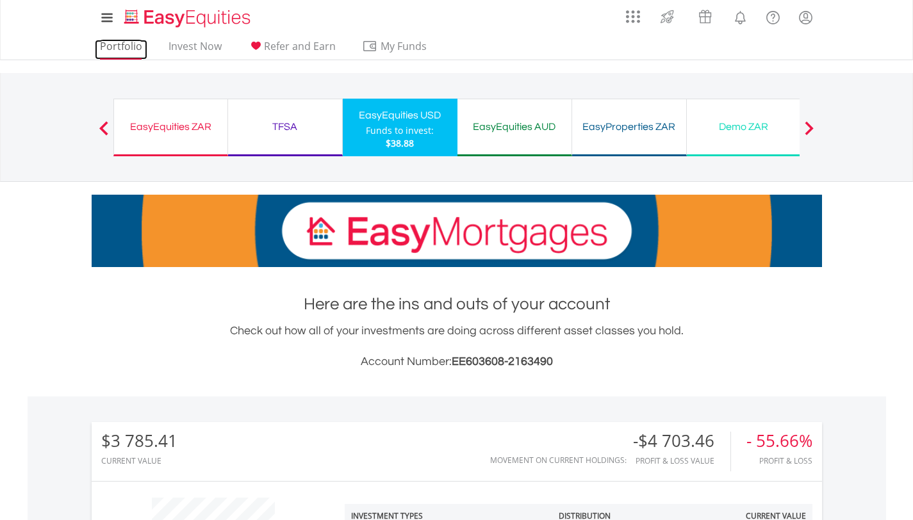
click at [127, 44] on link "Portfolio" at bounding box center [121, 50] width 53 height 20
